Goal: Information Seeking & Learning: Learn about a topic

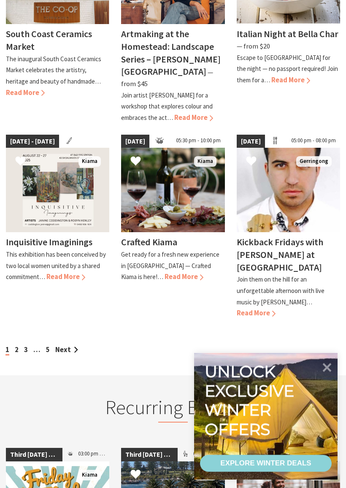
scroll to position [693, 0]
click at [68, 345] on link "Next" at bounding box center [66, 349] width 23 height 9
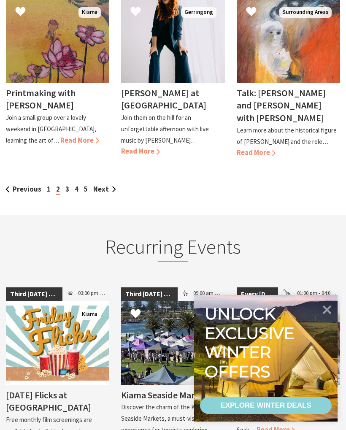
scroll to position [817, 0]
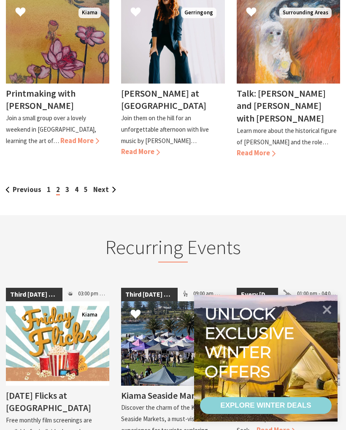
click at [104, 185] on link "Next" at bounding box center [104, 189] width 23 height 9
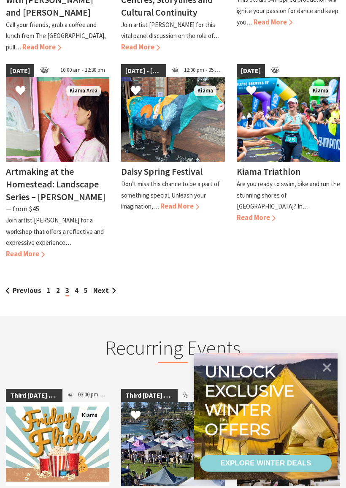
scroll to position [766, 0]
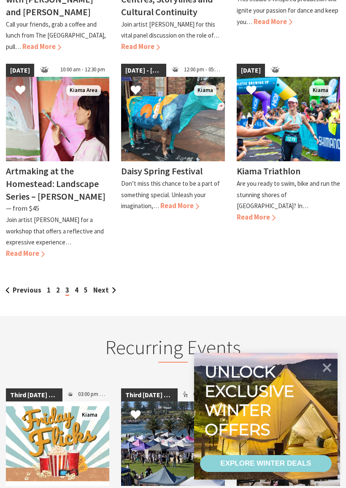
click at [114, 286] on link "Next" at bounding box center [104, 290] width 23 height 9
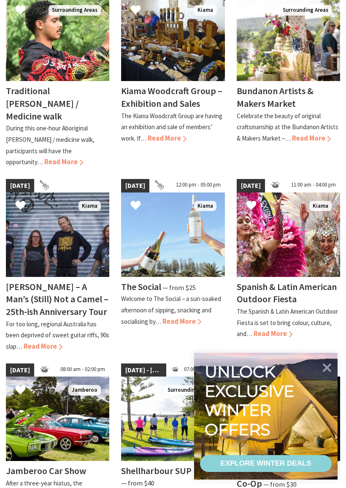
scroll to position [263, 0]
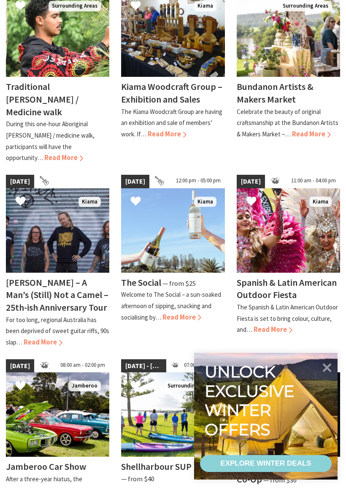
click at [279, 325] on span "Read More" at bounding box center [273, 329] width 39 height 9
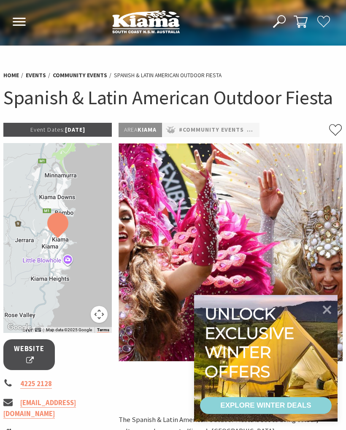
click at [330, 308] on icon at bounding box center [327, 310] width 18 height 18
